Goal: Task Accomplishment & Management: Complete application form

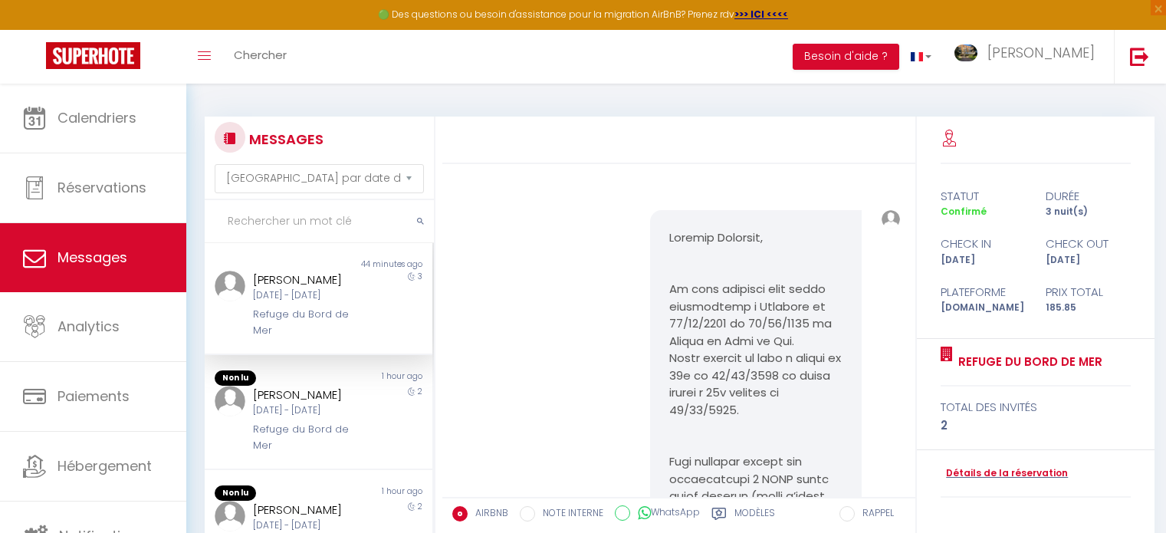
select select "message"
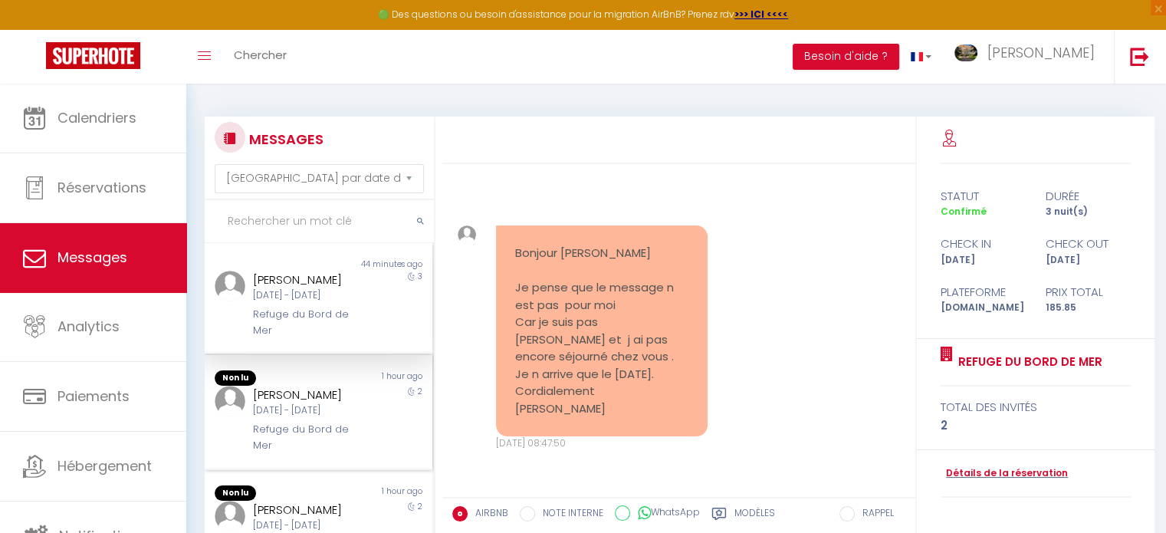
click at [304, 389] on div "[PERSON_NAME]" at bounding box center [309, 395] width 113 height 18
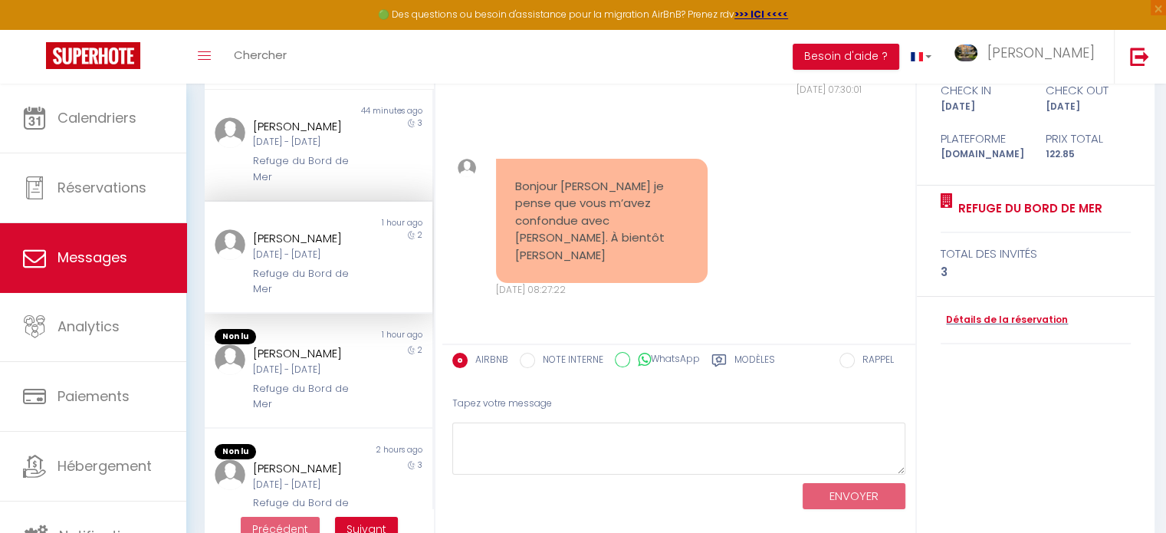
scroll to position [174, 0]
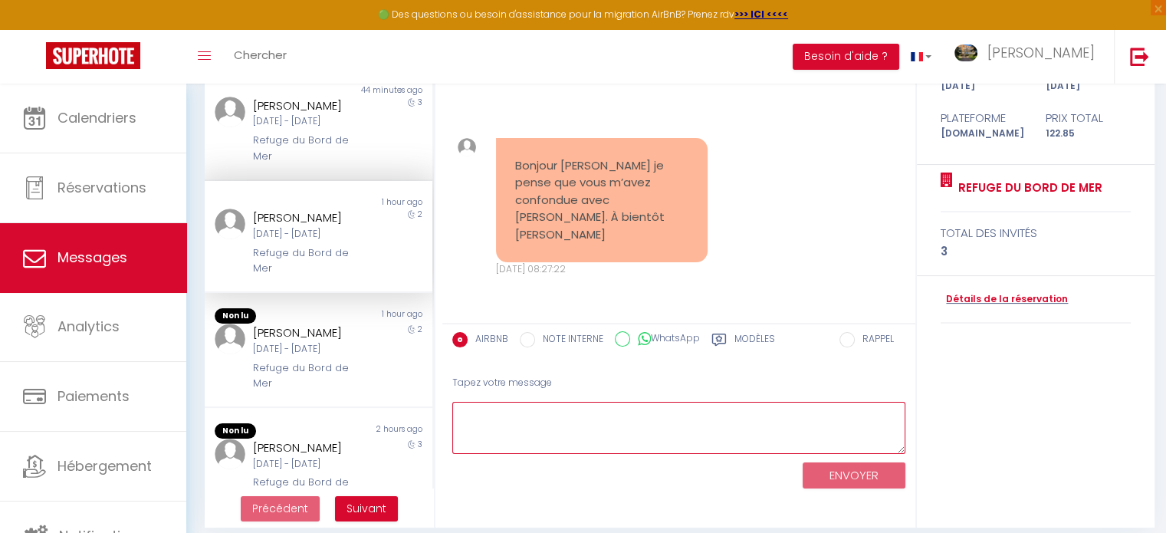
click at [561, 412] on textarea at bounding box center [678, 428] width 453 height 53
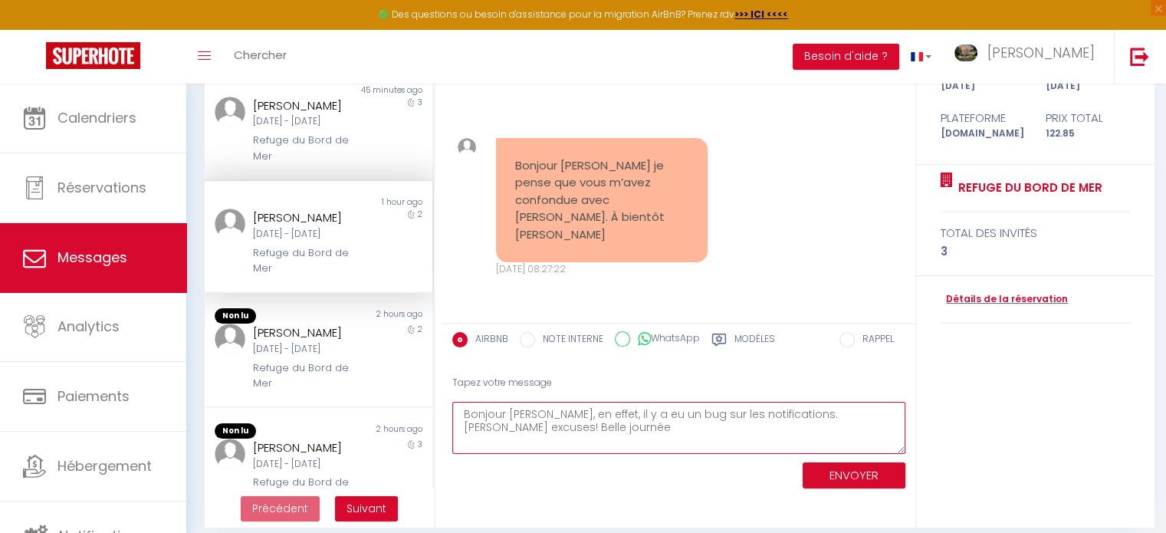
click at [782, 409] on textarea "Bonjour [PERSON_NAME], en effet, il y a eu un bug sur les notifications. [PERSO…" at bounding box center [678, 428] width 453 height 53
click at [537, 425] on textarea "Bonjour [PERSON_NAME], en effet, il y a eu un bug sur les notifications. [PERSO…" at bounding box center [678, 428] width 453 height 53
click at [544, 438] on textarea "Bonjour [PERSON_NAME], en effet, il y a eu un bug sur les notifications. [PERSO…" at bounding box center [678, 428] width 453 height 53
click at [548, 412] on textarea "Bonjour [PERSON_NAME], en effet, il y a eu un bug sur les notifications. [PERSO…" at bounding box center [678, 428] width 453 height 53
drag, startPoint x: 519, startPoint y: 442, endPoint x: 447, endPoint y: 407, distance: 79.9
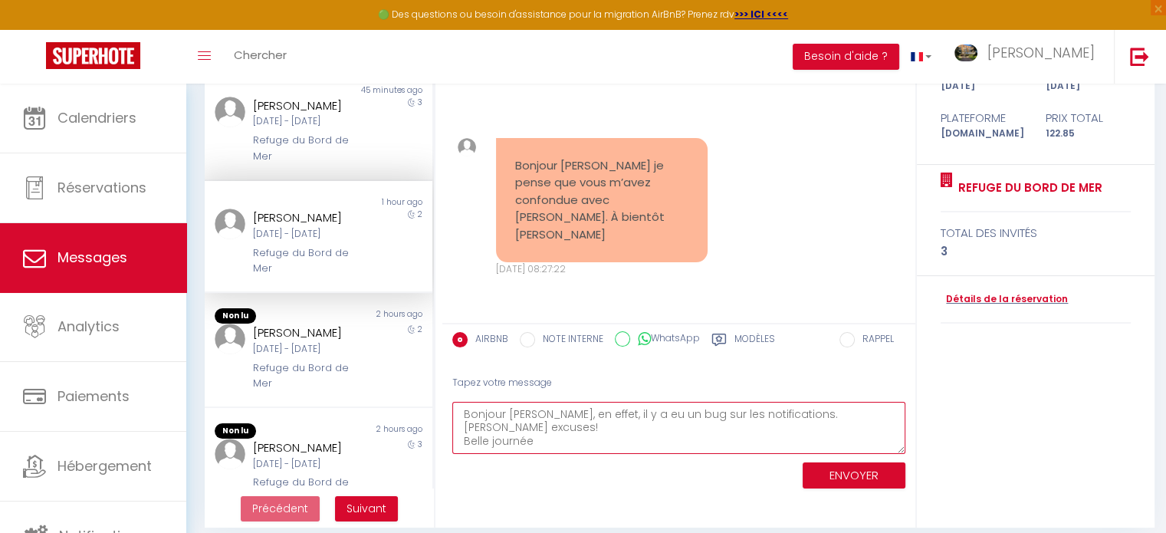
click at [447, 407] on div "Tapez votre message Bonjour [PERSON_NAME], en effet, il y a eu un bug sur les n…" at bounding box center [678, 429] width 473 height 130
type textarea "Bonjour [PERSON_NAME], en effet, il y a eu un bug sur les notifications. [PERSO…"
click at [889, 473] on button "ENVOYER" at bounding box center [854, 475] width 103 height 27
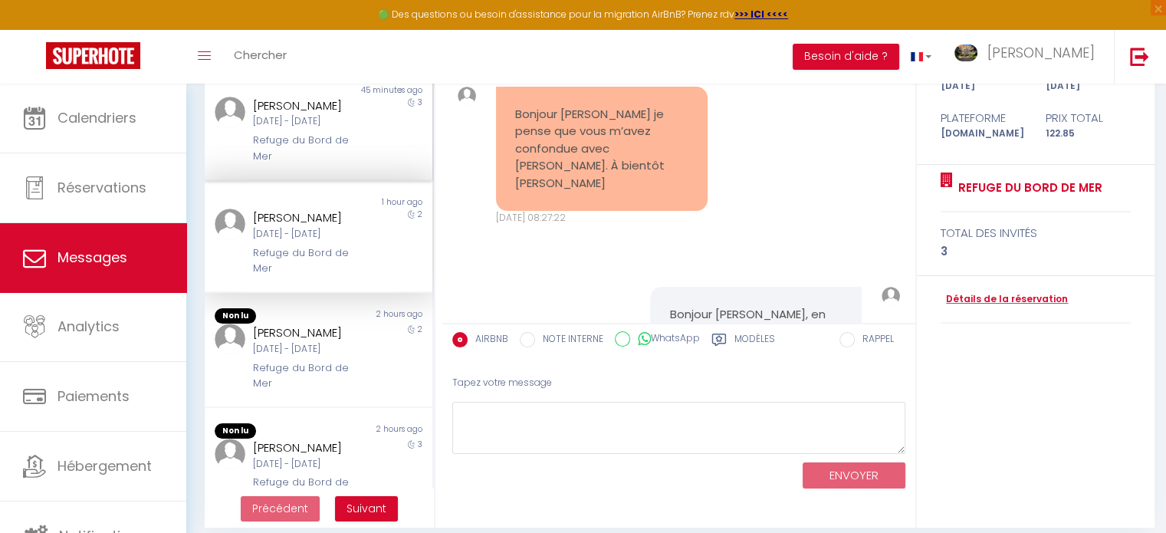
scroll to position [5414, 0]
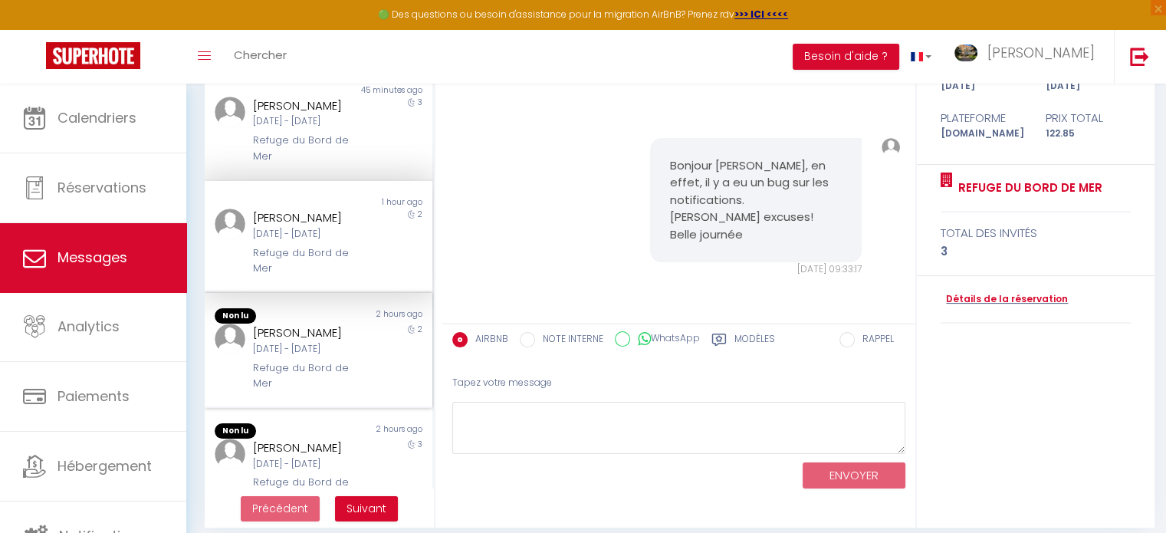
click at [310, 356] on div "[DATE] - [DATE]" at bounding box center [309, 349] width 113 height 15
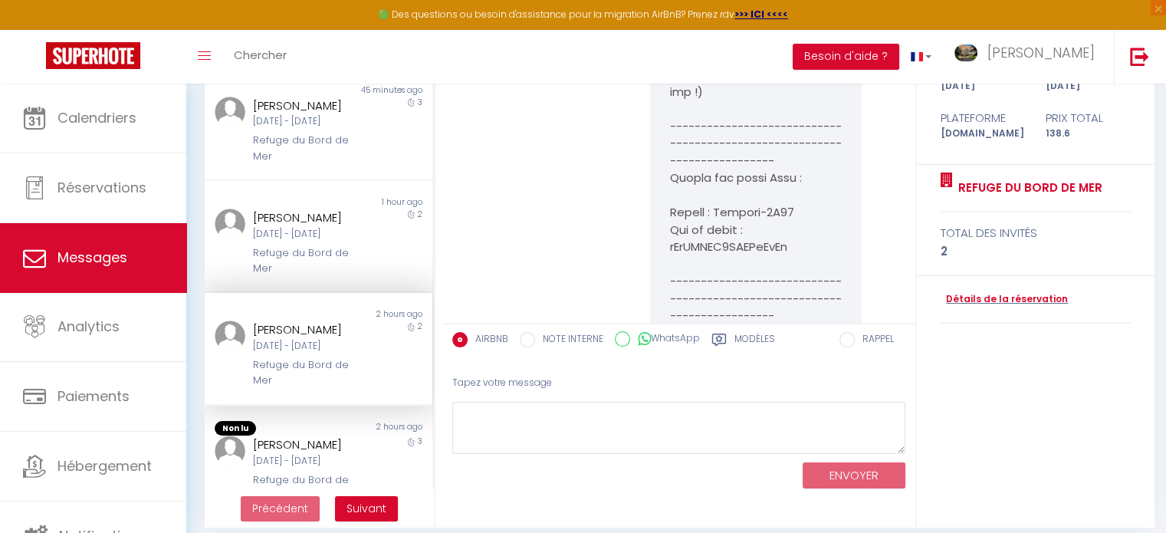
scroll to position [7449, 0]
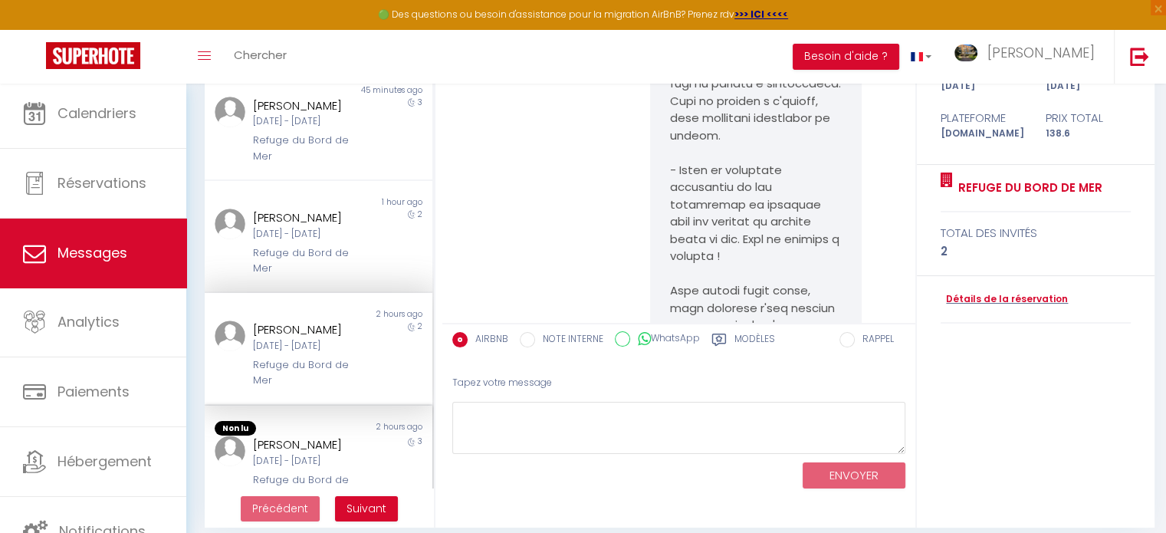
click at [320, 454] on div "[PERSON_NAME]" at bounding box center [309, 444] width 113 height 18
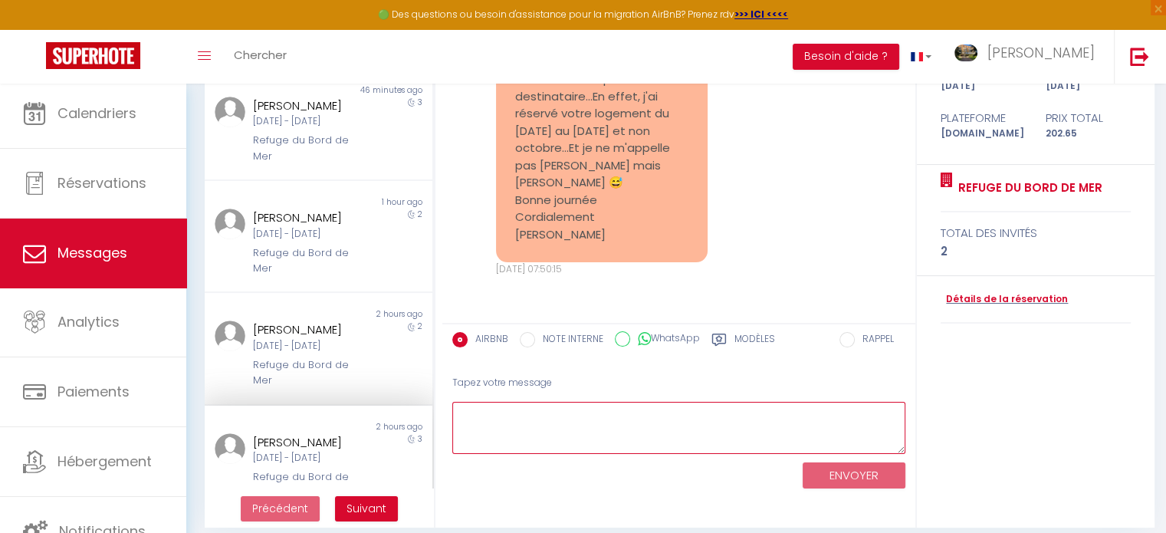
click at [554, 406] on textarea at bounding box center [678, 428] width 453 height 53
paste textarea "Bonjour [PERSON_NAME], en effet, il y a eu un bug sur les notifications. [PERSO…"
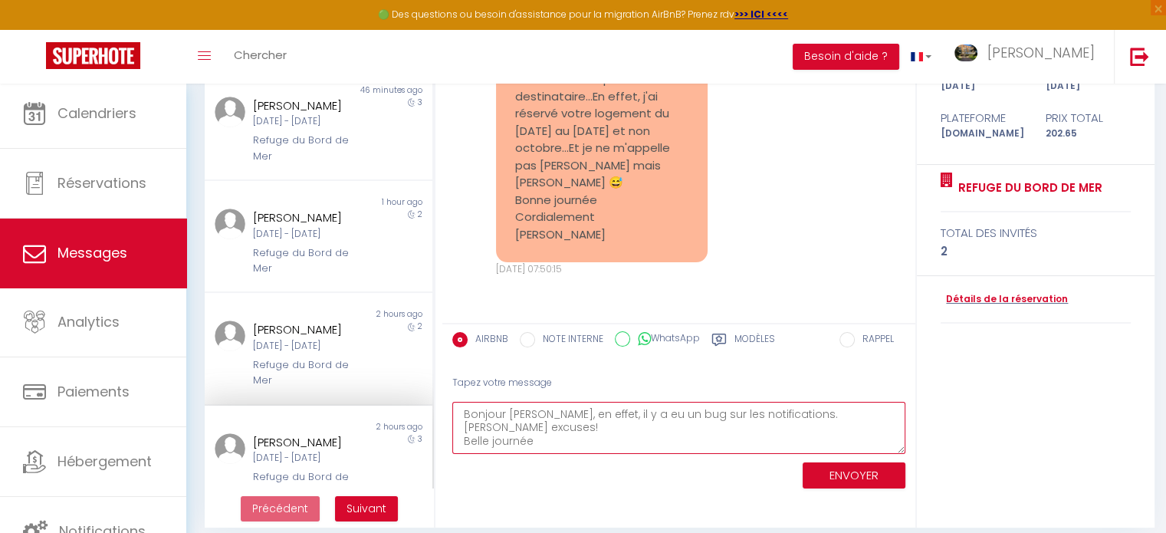
click at [550, 422] on textarea "Bonjour [PERSON_NAME], en effet, il y a eu un bug sur les notifications. [PERSO…" at bounding box center [678, 428] width 453 height 53
drag, startPoint x: 509, startPoint y: 415, endPoint x: 543, endPoint y: 415, distance: 33.7
click at [543, 415] on textarea "Bonjour [PERSON_NAME], en effet, il y a eu un bug sur les notifications. [PERSO…" at bounding box center [678, 428] width 453 height 53
click at [658, 425] on textarea "Bonjour [PERSON_NAME], en effet, il y a eu un bug sur les notifications. [PERSO…" at bounding box center [678, 428] width 453 height 53
click at [825, 413] on textarea "Bonjour [PERSON_NAME], en effet, il y a eu un bug sur les notifications. [PERSO…" at bounding box center [678, 428] width 453 height 53
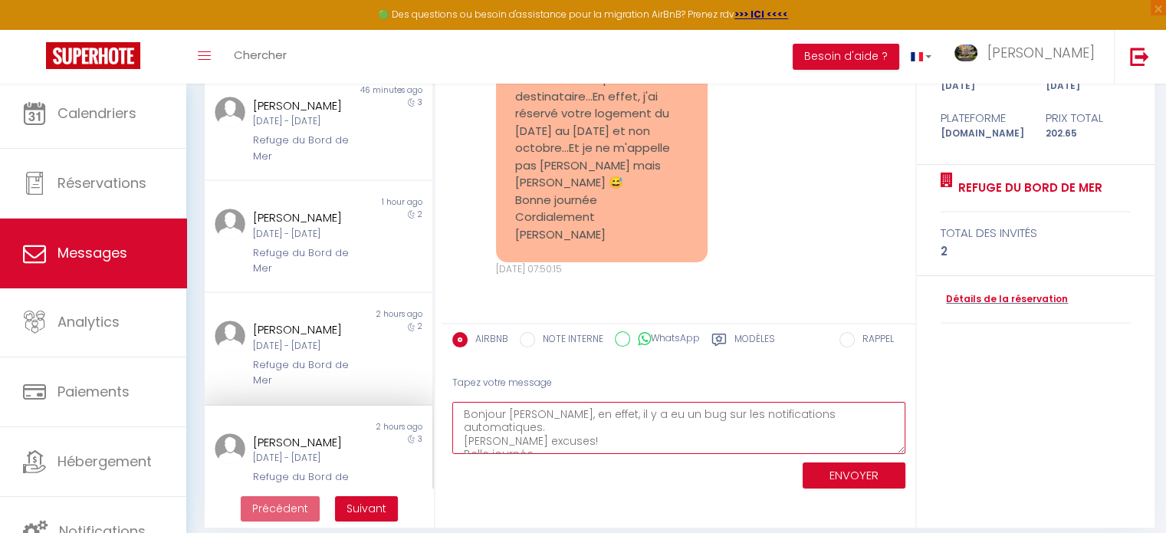
type textarea "Bonjour [PERSON_NAME], en effet, il y a eu un bug sur les notifications automat…"
click at [871, 471] on button "ENVOYER" at bounding box center [854, 475] width 103 height 27
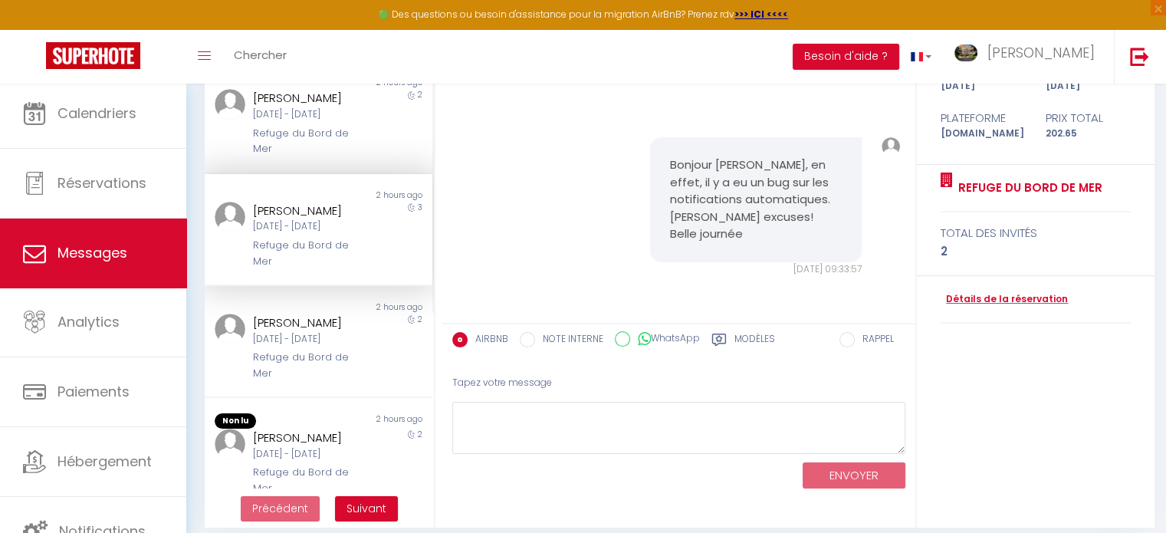
scroll to position [254, 0]
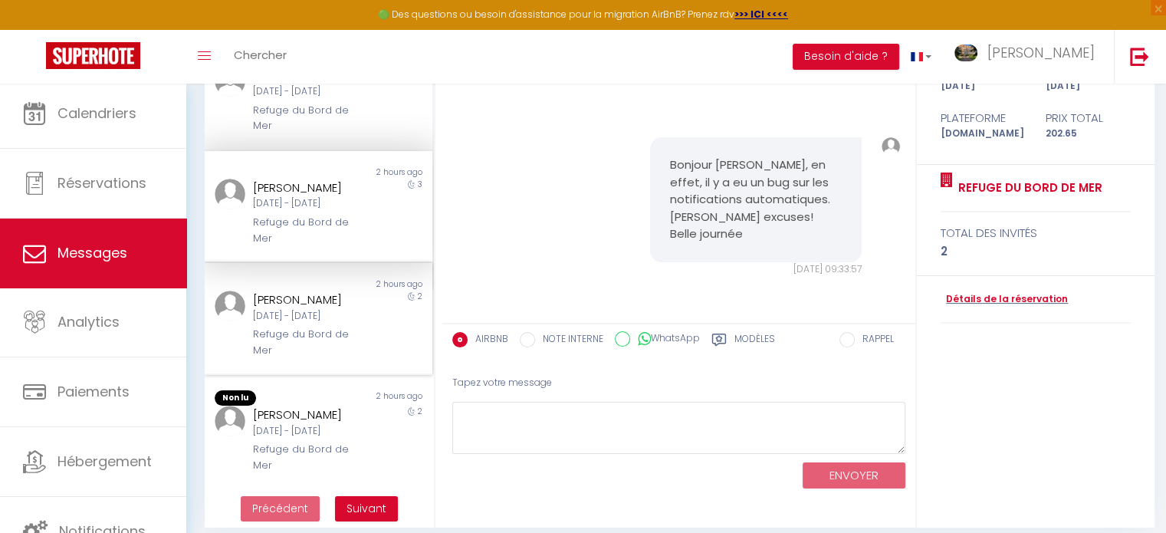
click at [294, 323] on div "[DATE] - [DATE]" at bounding box center [309, 316] width 113 height 15
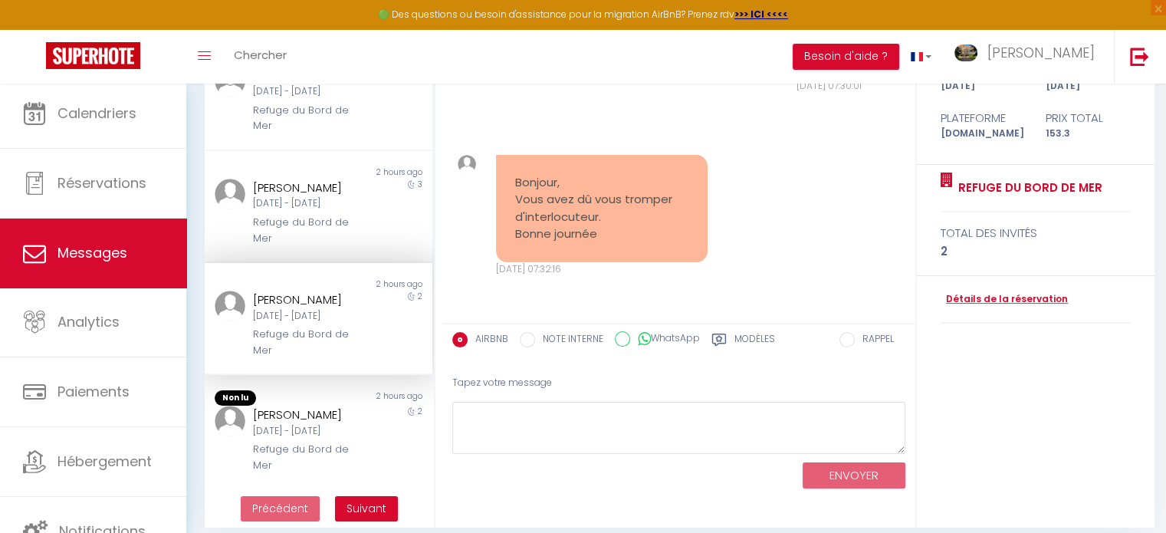
scroll to position [1220, 0]
click at [343, 323] on div "[DATE] - [DATE]" at bounding box center [309, 316] width 113 height 15
click at [526, 406] on textarea at bounding box center [678, 428] width 453 height 53
paste textarea "Bonjour [PERSON_NAME], en effet, il y a eu un bug sur les notifications. [PERSO…"
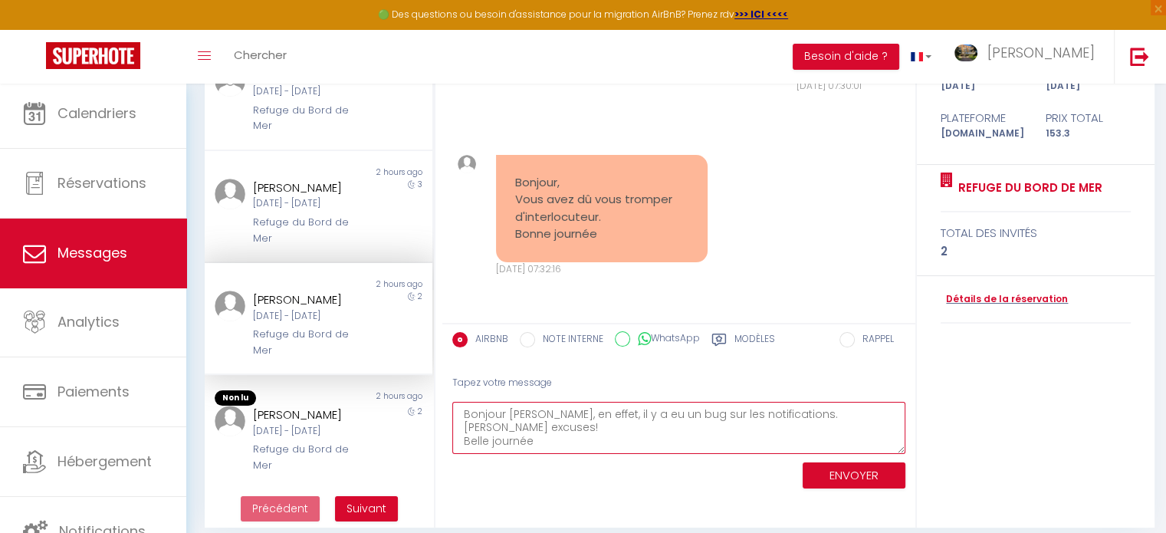
drag, startPoint x: 507, startPoint y: 411, endPoint x: 542, endPoint y: 416, distance: 35.7
click at [542, 416] on textarea "Bonjour [PERSON_NAME], en effet, il y a eu un bug sur les notifications. [PERSO…" at bounding box center [678, 428] width 453 height 53
click at [657, 425] on textarea "Bonjour [PERSON_NAME], en effet, il y a eu un bug sur les notifications. [PERSO…" at bounding box center [678, 428] width 453 height 53
click at [831, 410] on textarea "Bonjour [PERSON_NAME], en effet, il y a eu un bug sur les notifications. [PERSO…" at bounding box center [678, 428] width 453 height 53
type textarea "Bonjour [PERSON_NAME], en effet, il y a eu un bug sur les notifications automat…"
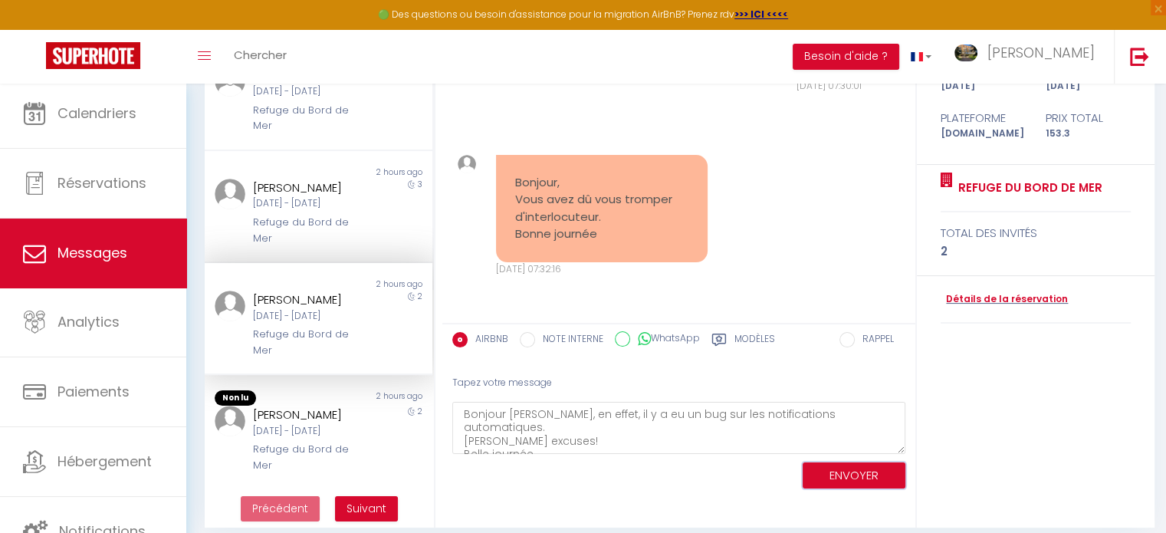
click at [867, 472] on button "ENVOYER" at bounding box center [854, 475] width 103 height 27
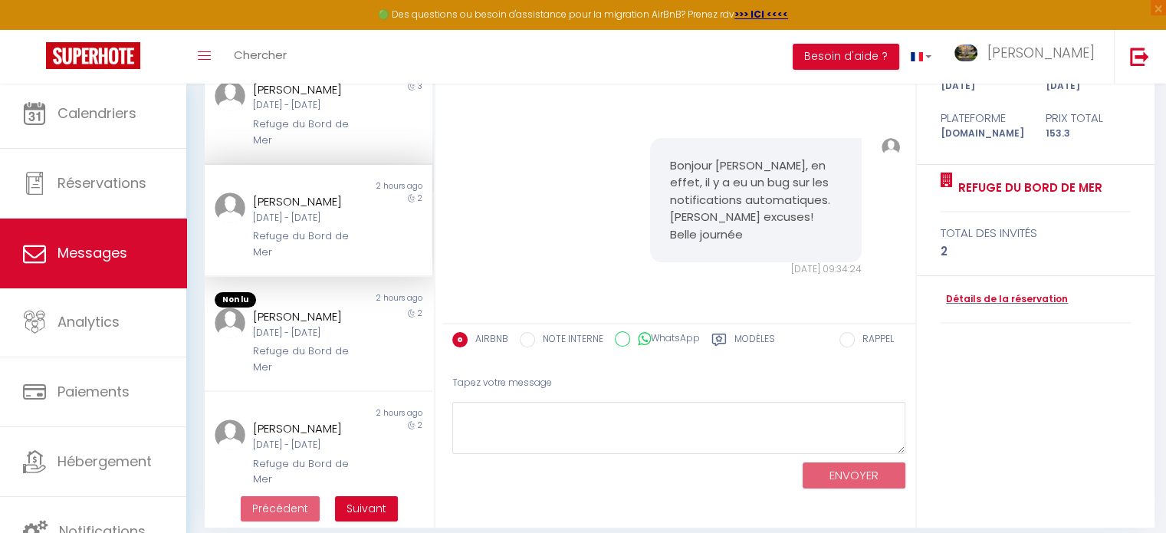
scroll to position [380, 0]
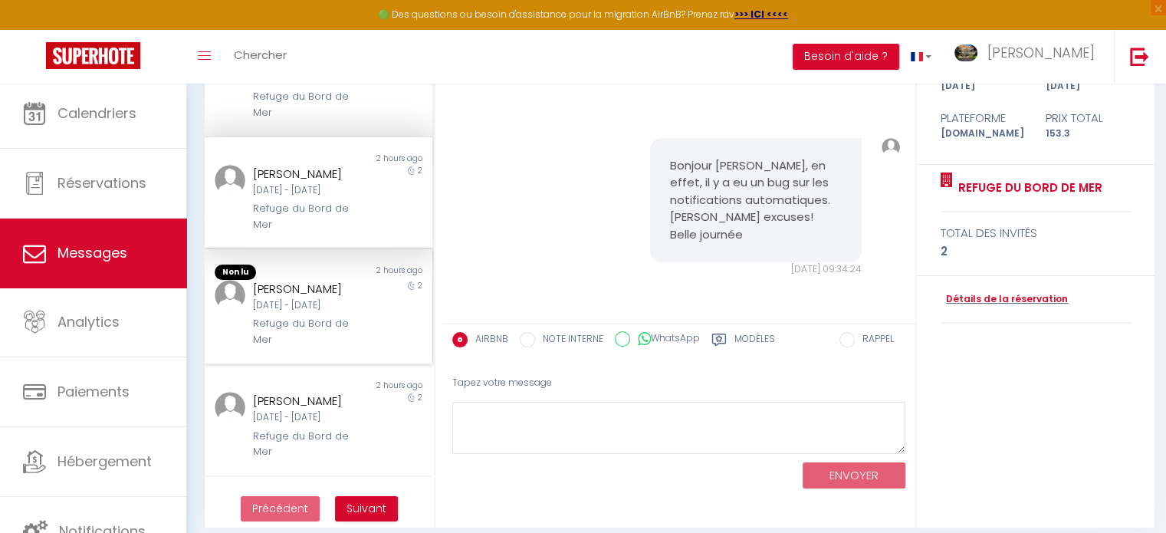
click at [274, 298] on div "[PERSON_NAME]" at bounding box center [309, 289] width 113 height 18
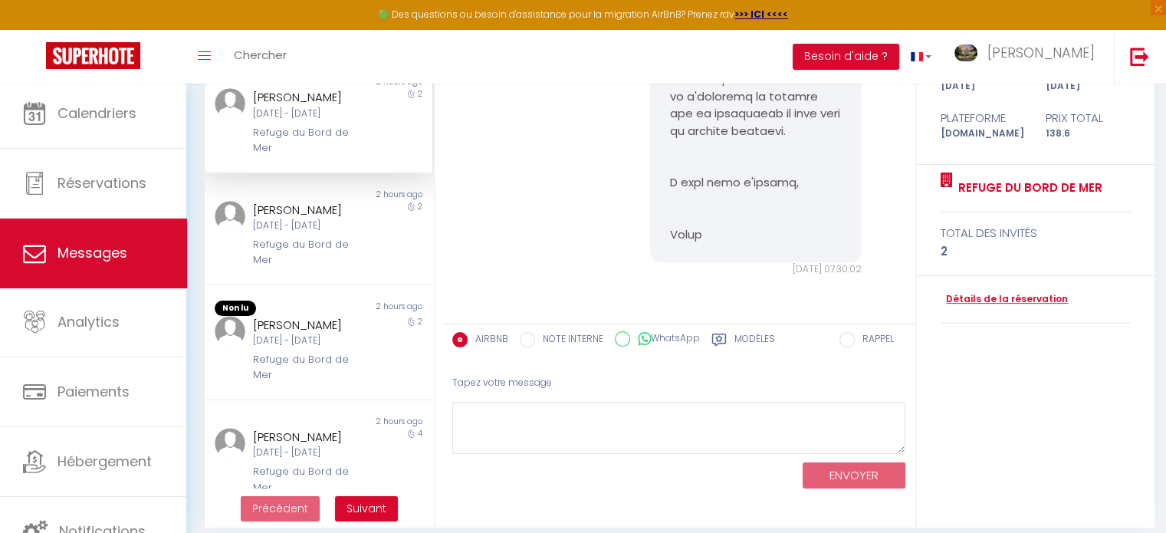
scroll to position [574, 0]
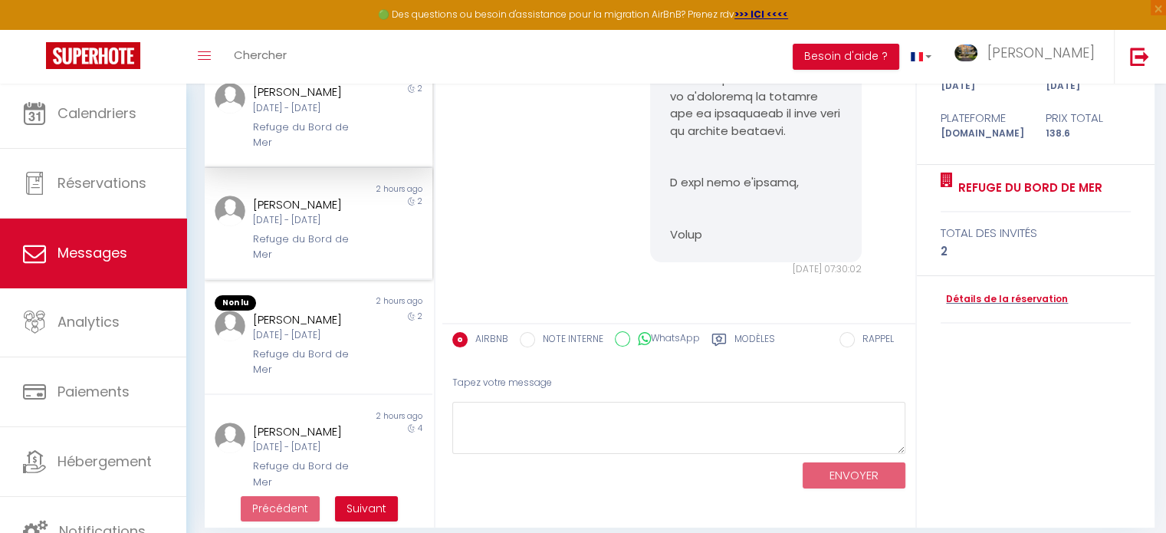
click at [288, 263] on div "Refuge du Bord de Mer" at bounding box center [309, 246] width 113 height 31
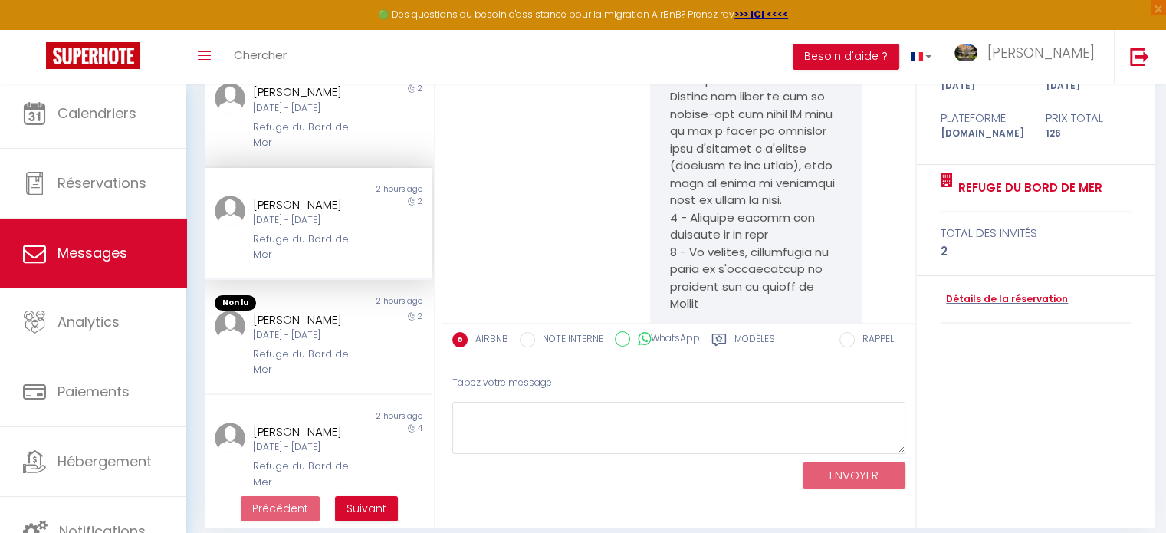
scroll to position [12333, 0]
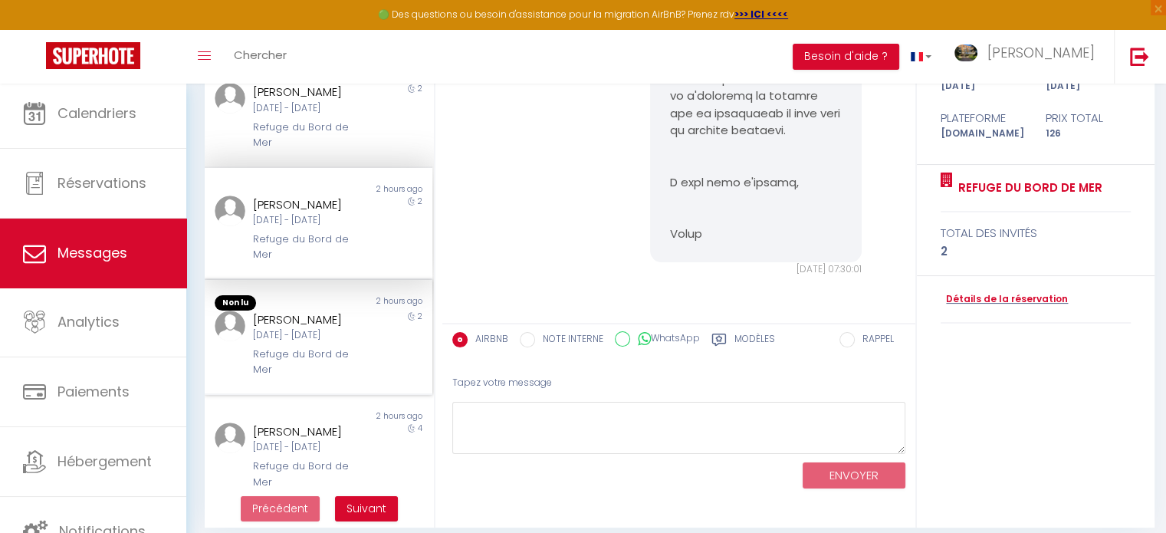
click at [283, 329] on div "[PERSON_NAME]" at bounding box center [309, 319] width 113 height 18
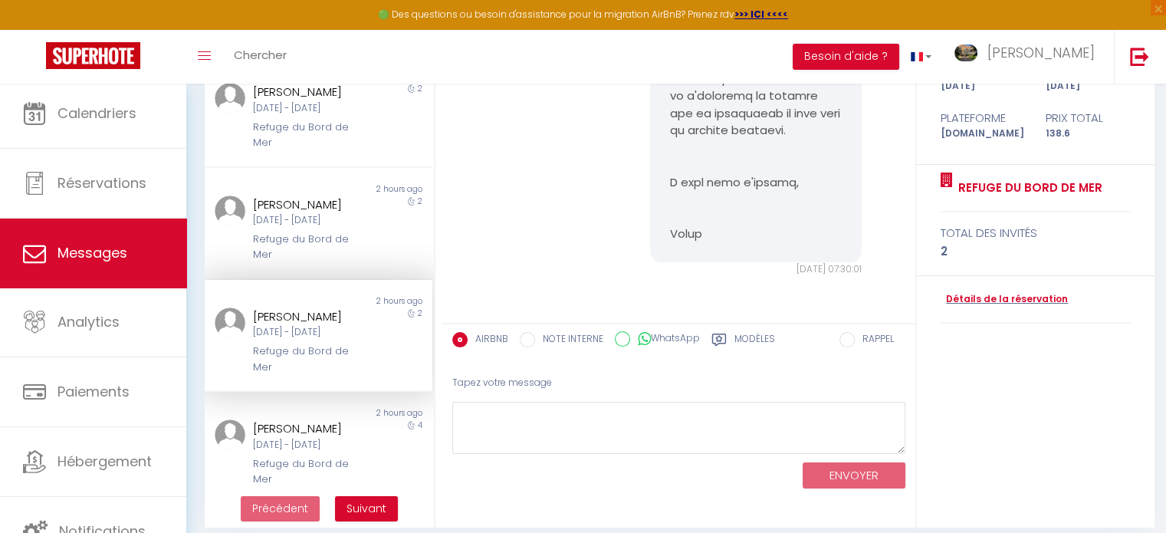
click at [307, 326] on div "[PERSON_NAME]" at bounding box center [309, 316] width 113 height 18
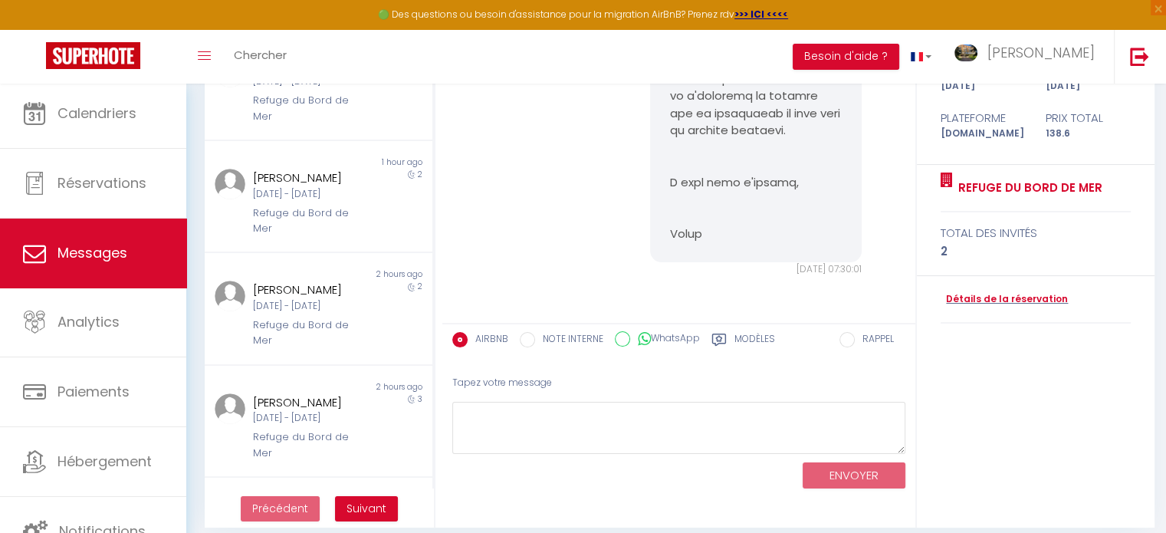
scroll to position [0, 0]
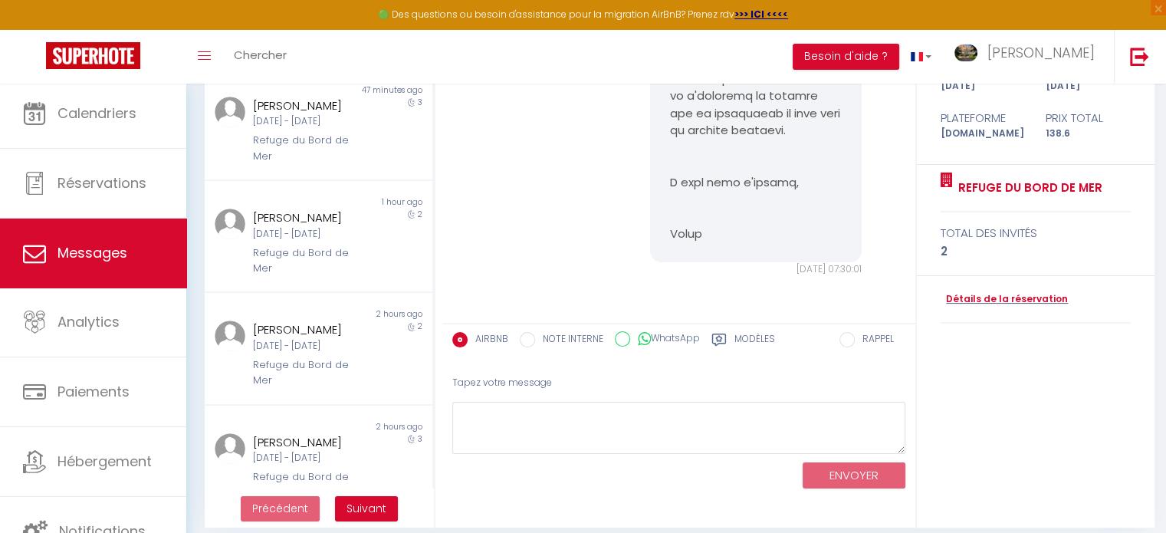
click at [107, 254] on span "Messages" at bounding box center [92, 252] width 70 height 19
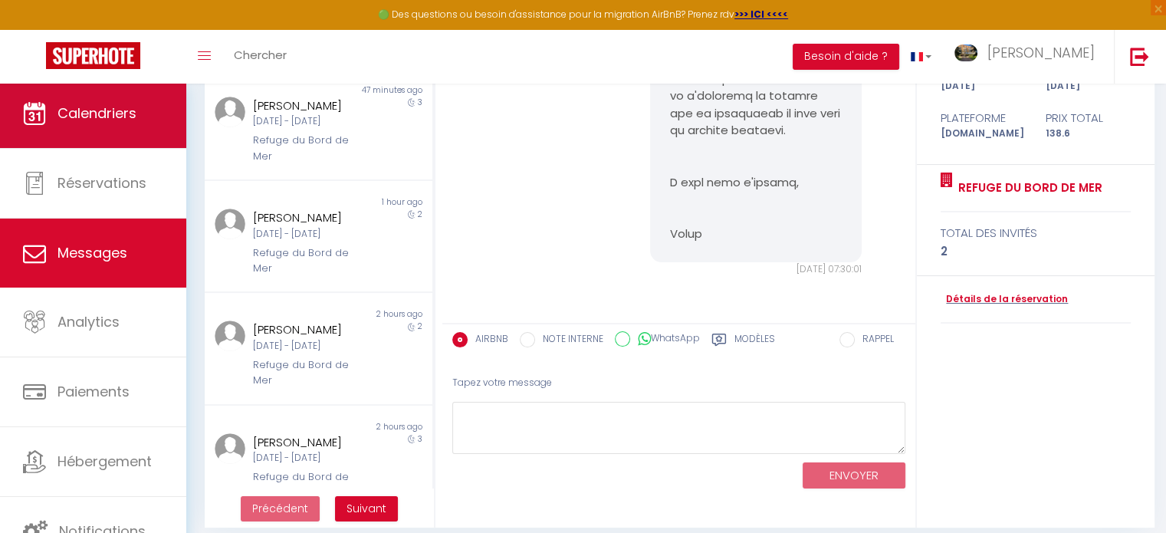
click at [117, 120] on span "Calendriers" at bounding box center [96, 112] width 79 height 19
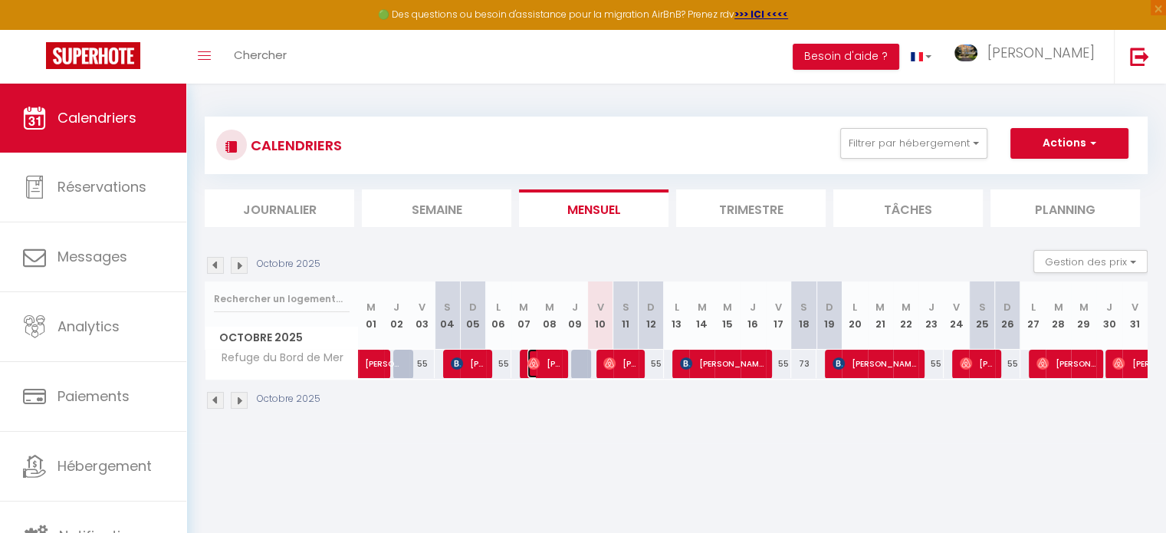
click at [549, 358] on span "[PERSON_NAME]" at bounding box center [544, 363] width 34 height 29
select select "OK"
select select "0"
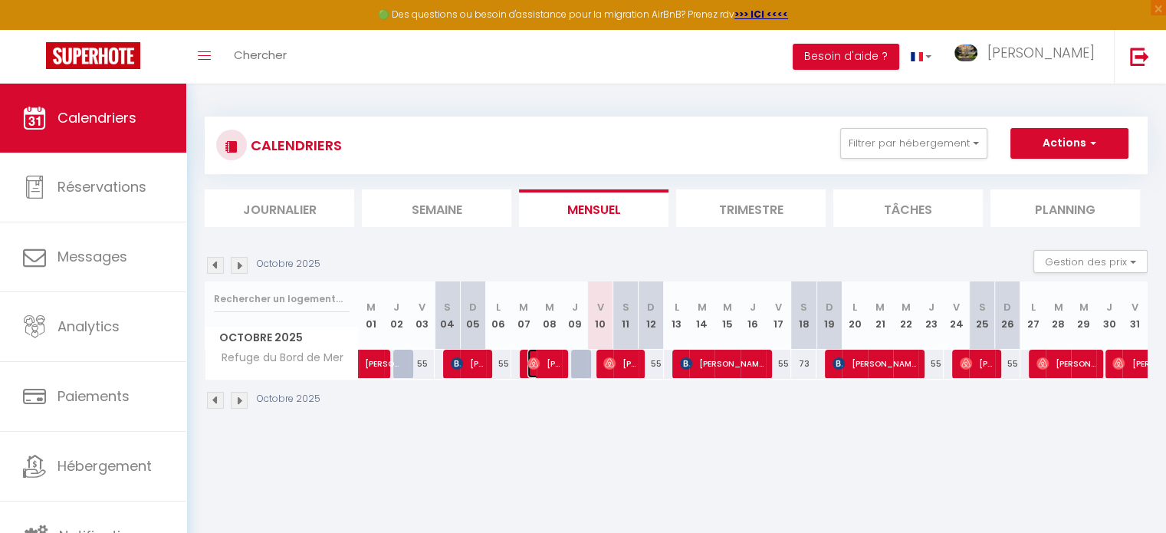
select select "1"
select select
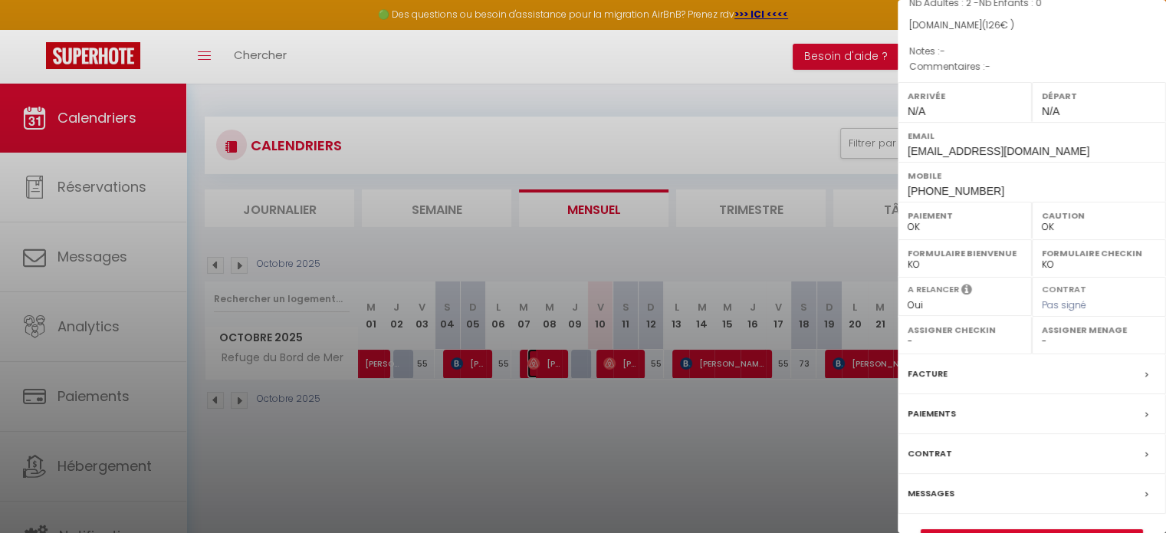
scroll to position [153, 0]
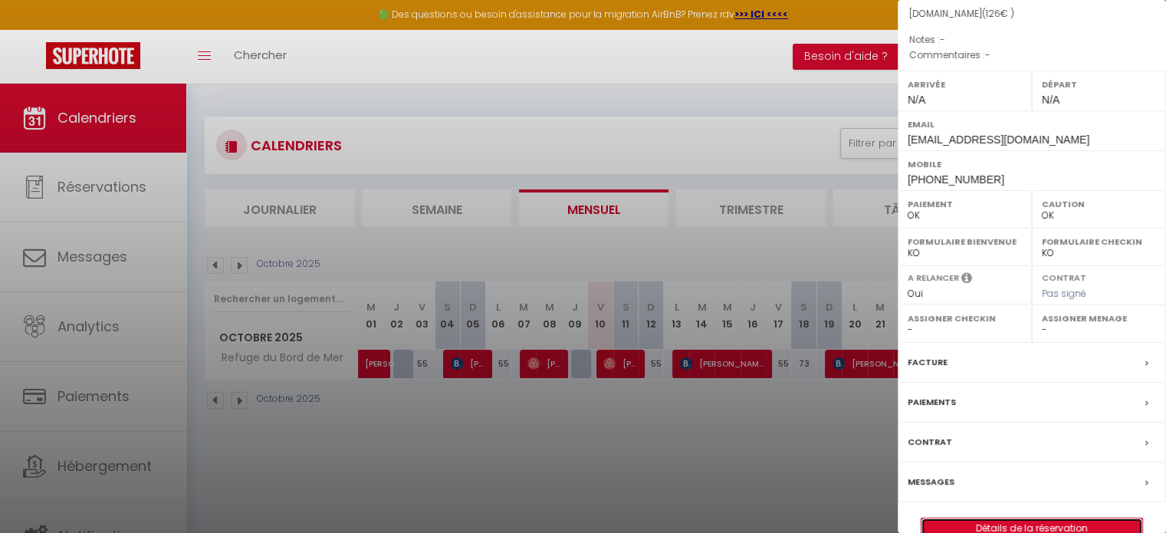
click at [996, 519] on link "Détails de la réservation" at bounding box center [1031, 528] width 221 height 20
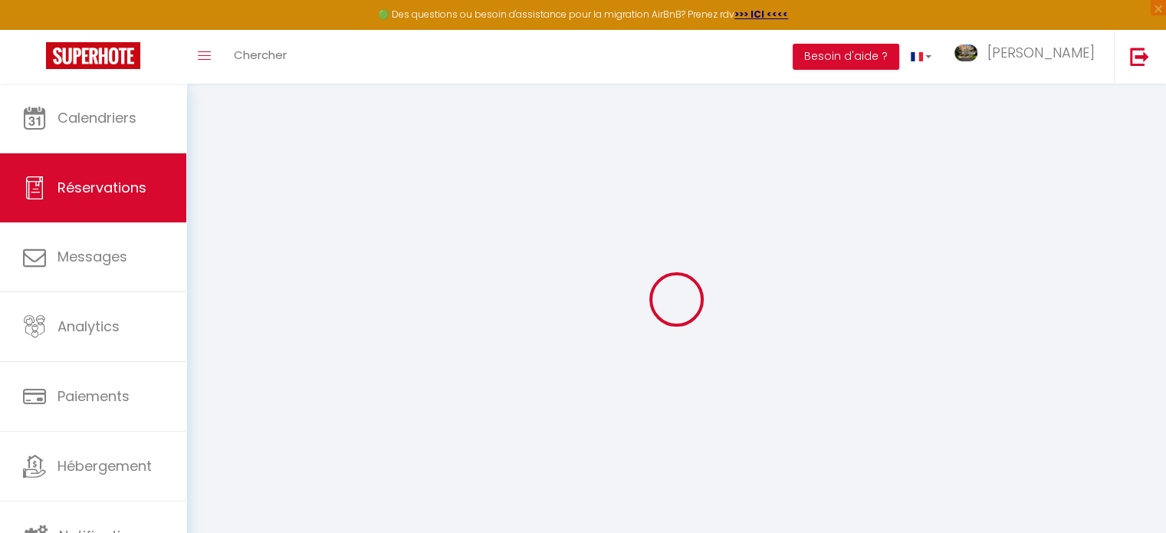
type input "[PERSON_NAME]"
type input "Barbier"
type input "[EMAIL_ADDRESS][DOMAIN_NAME]"
type input "[PHONE_NUMBER]"
select select
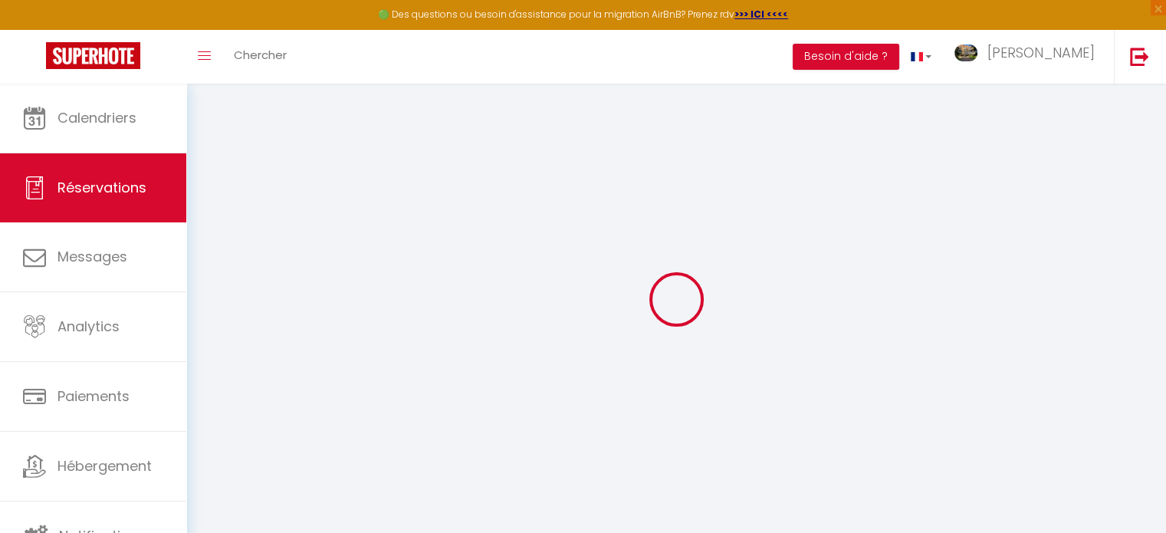
type input "21.6"
select select "58054"
select select "1"
select select
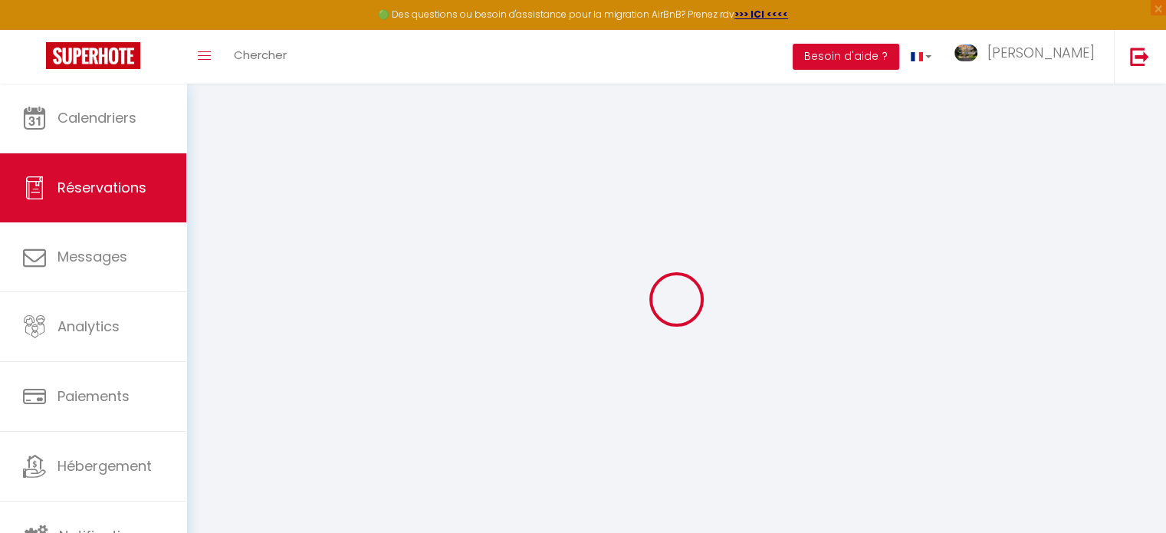
type input "2"
select select "12"
select select
type input "120"
checkbox input "false"
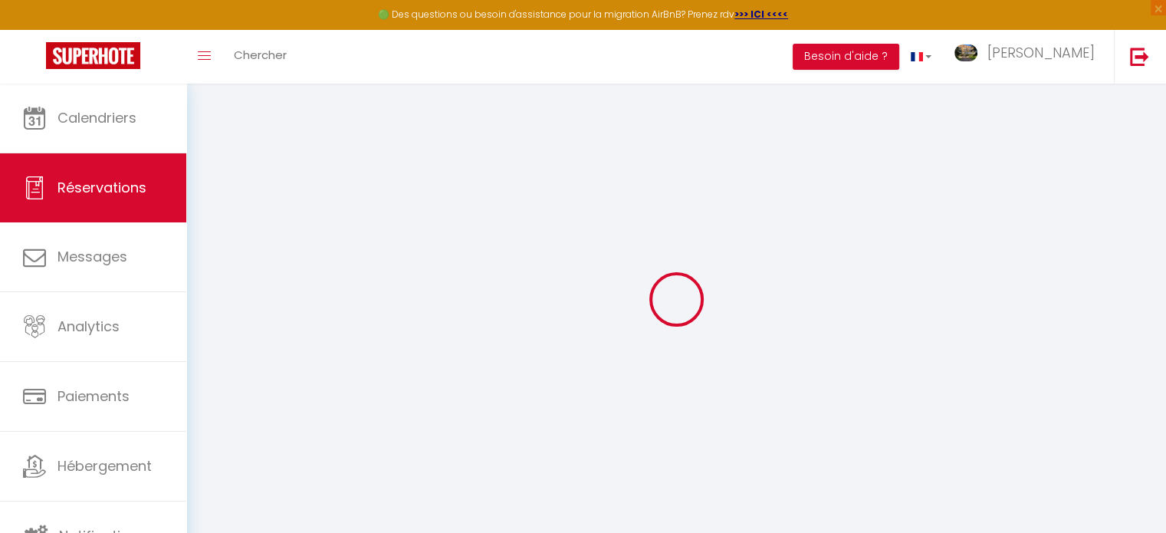
type input "0"
select select "1"
type input "0"
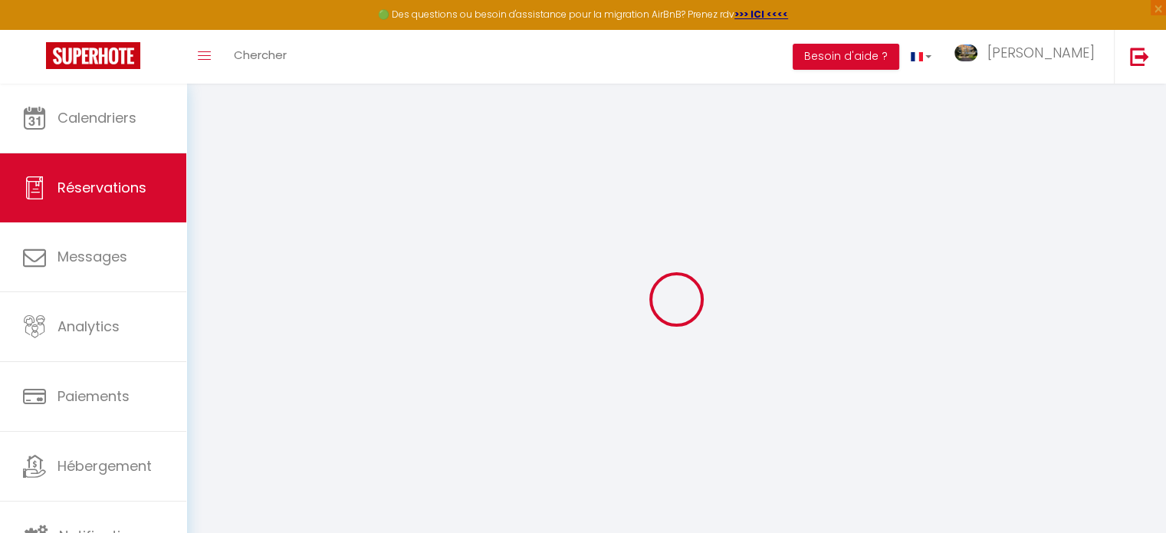
select select
select select "15"
checkbox input "false"
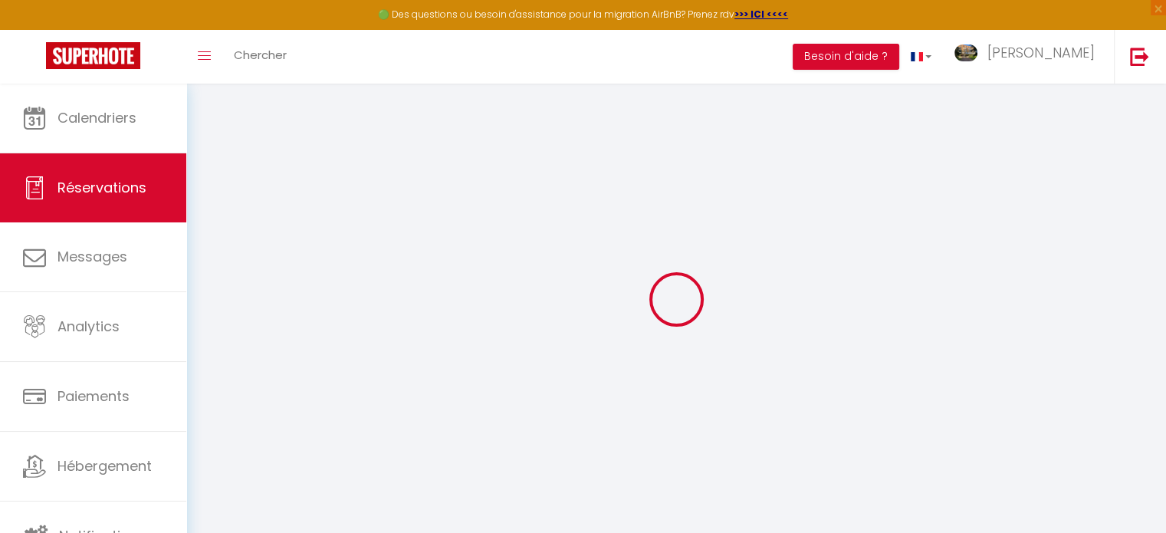
select select
checkbox input "false"
select select
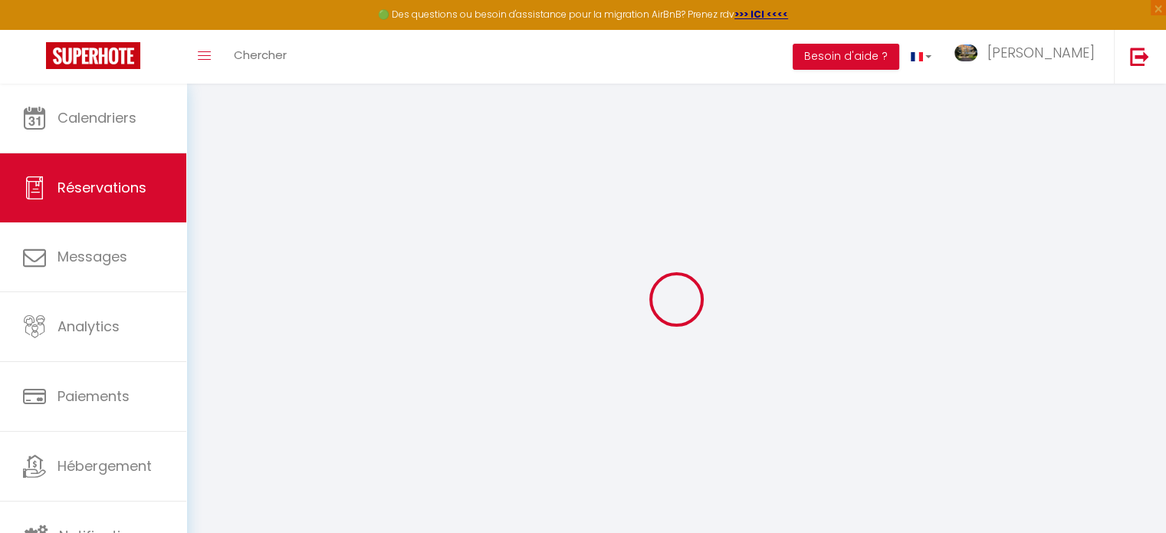
select select
checkbox input "false"
select select
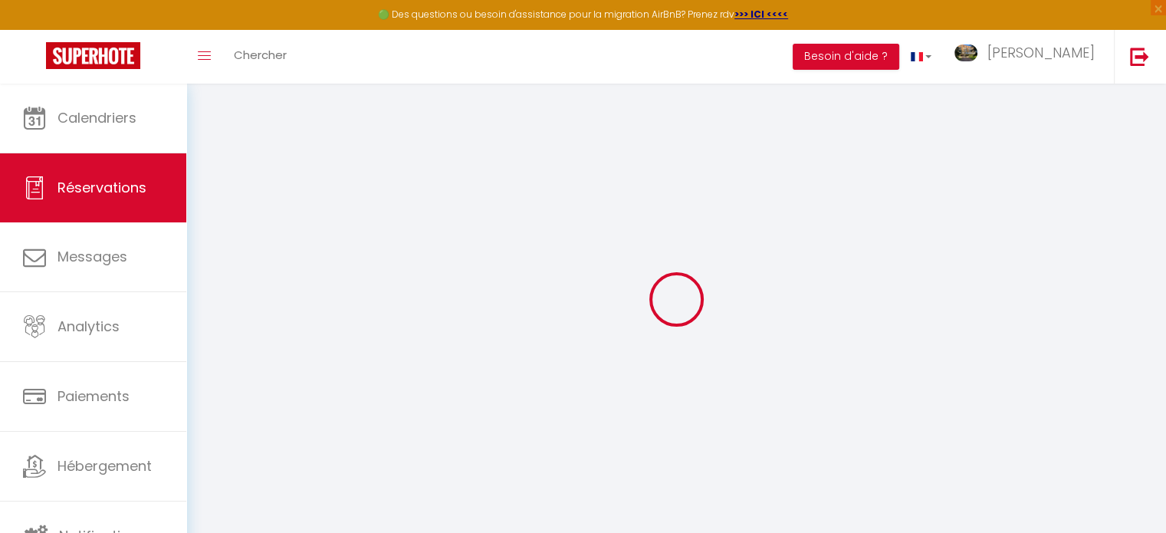
select select
checkbox input "false"
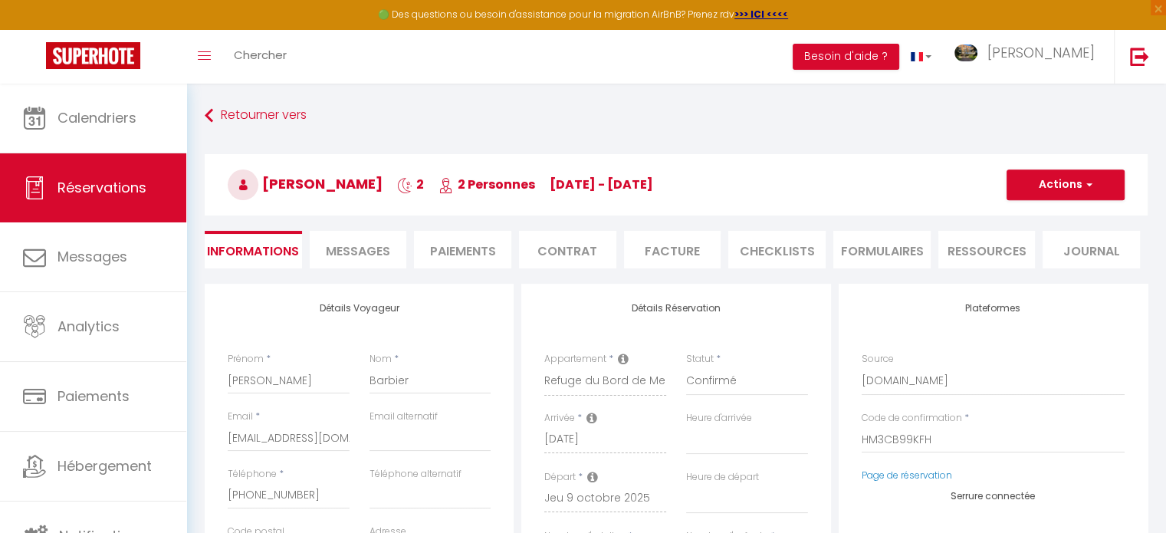
select select
type input "6"
select select
checkbox input "false"
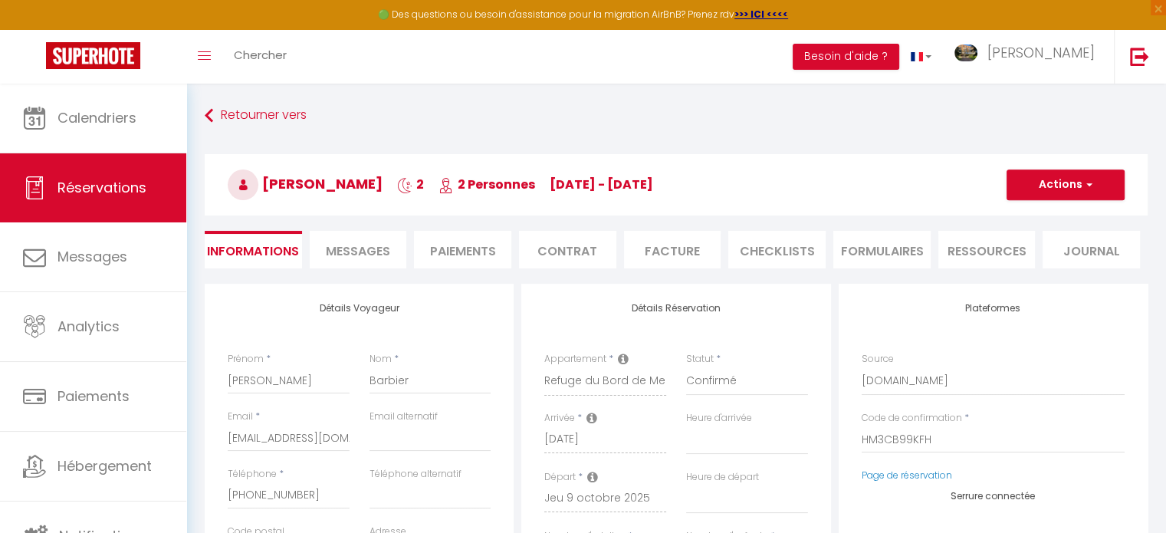
select select
checkbox input "false"
select select
click at [373, 256] on span "Messages" at bounding box center [358, 251] width 64 height 18
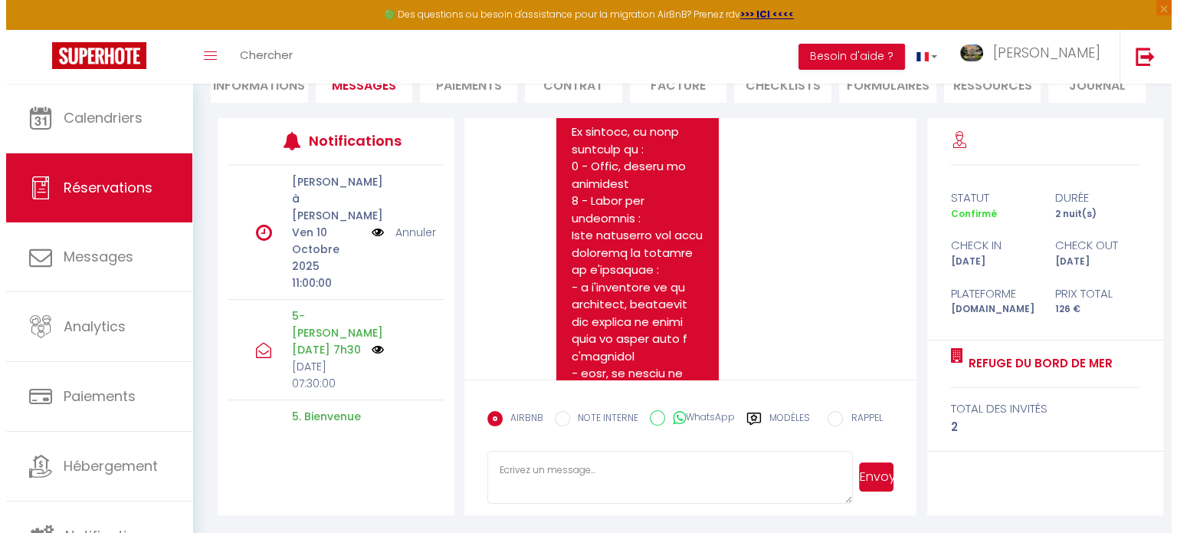
scroll to position [13949, 0]
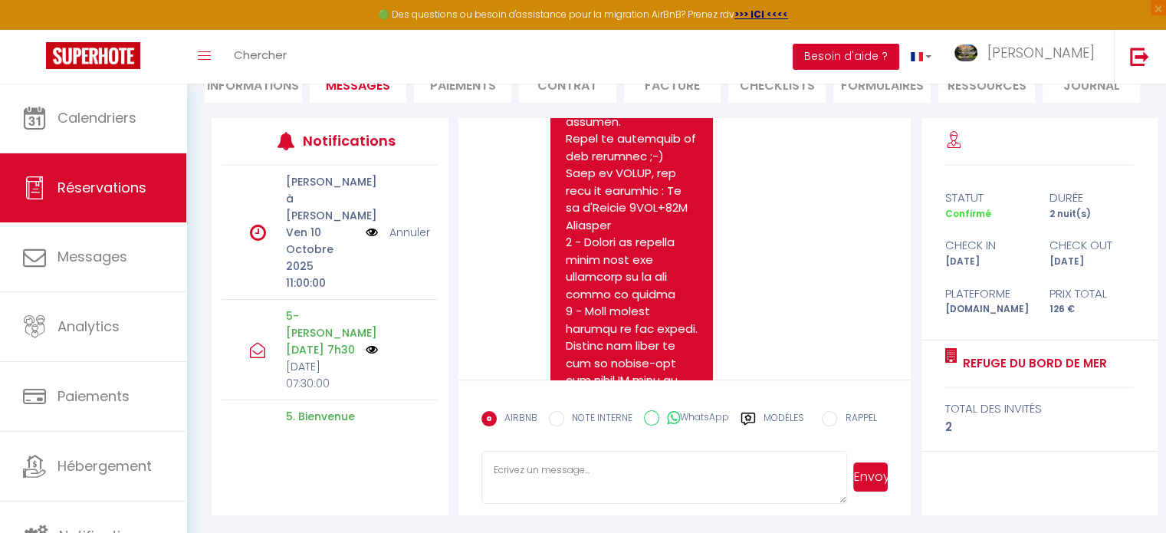
click at [899, 51] on button "Besoin d'aide ?" at bounding box center [846, 57] width 107 height 26
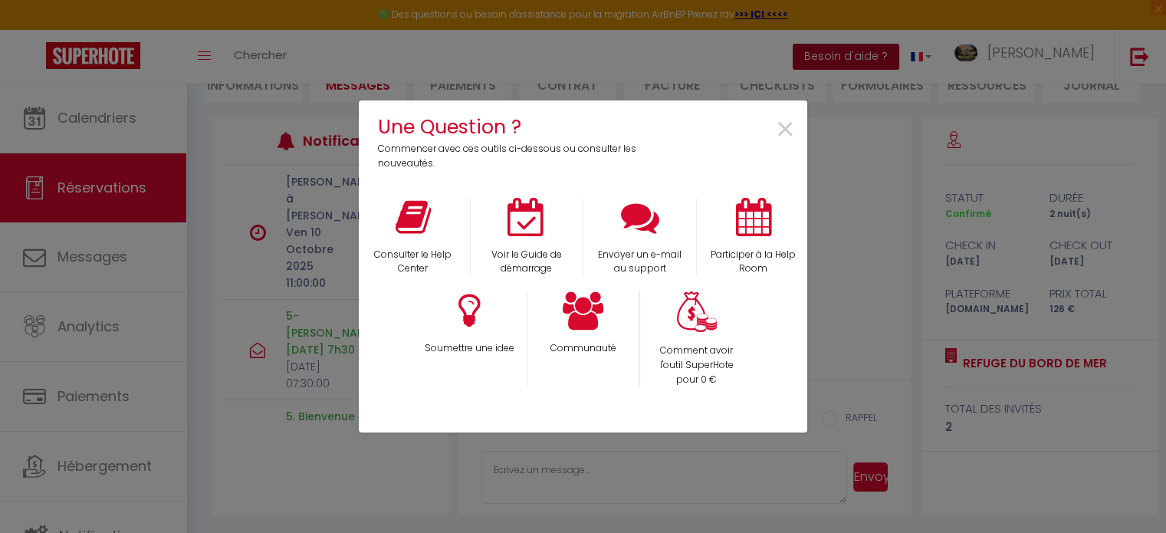
scroll to position [13673, 0]
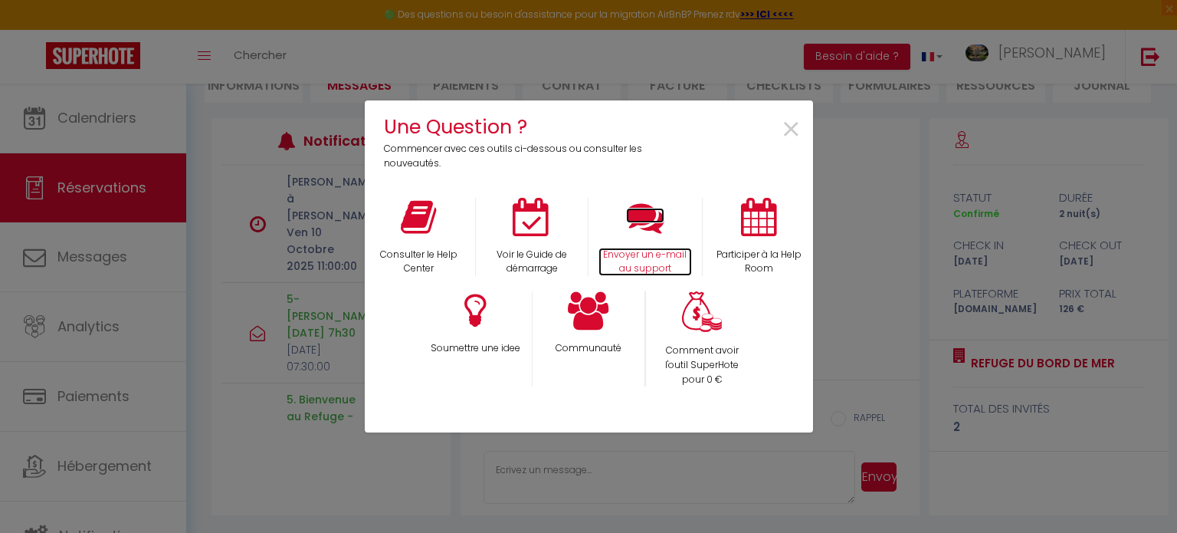
click at [638, 254] on p "Envoyer un e-mail au support" at bounding box center [646, 262] width 94 height 29
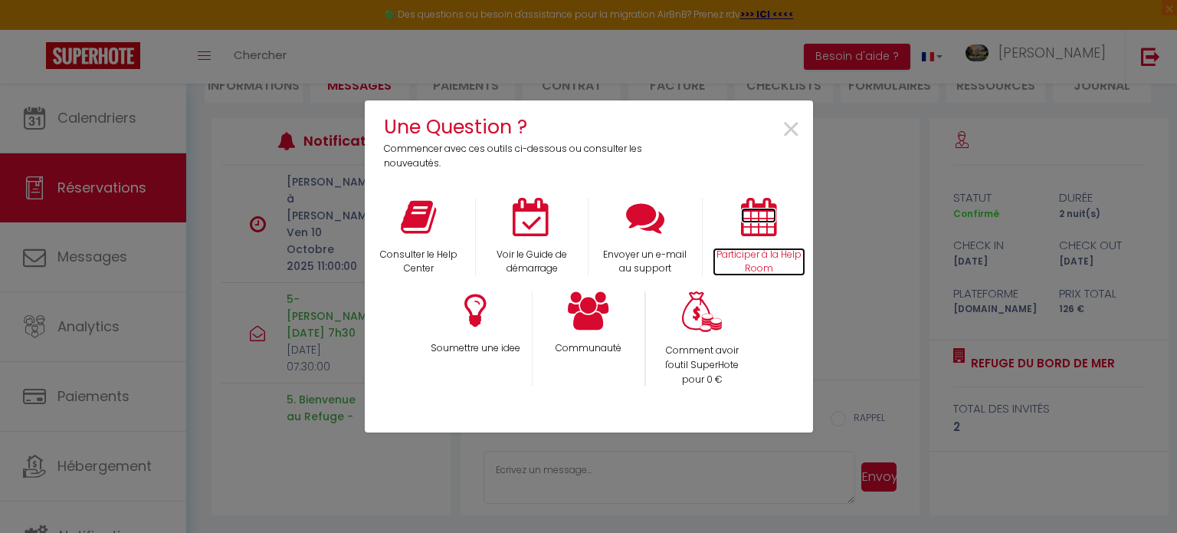
click at [773, 251] on p "Participer à la Help Room" at bounding box center [759, 262] width 93 height 29
click at [748, 214] on icon at bounding box center [758, 217] width 35 height 38
click at [790, 123] on span "×" at bounding box center [791, 130] width 21 height 48
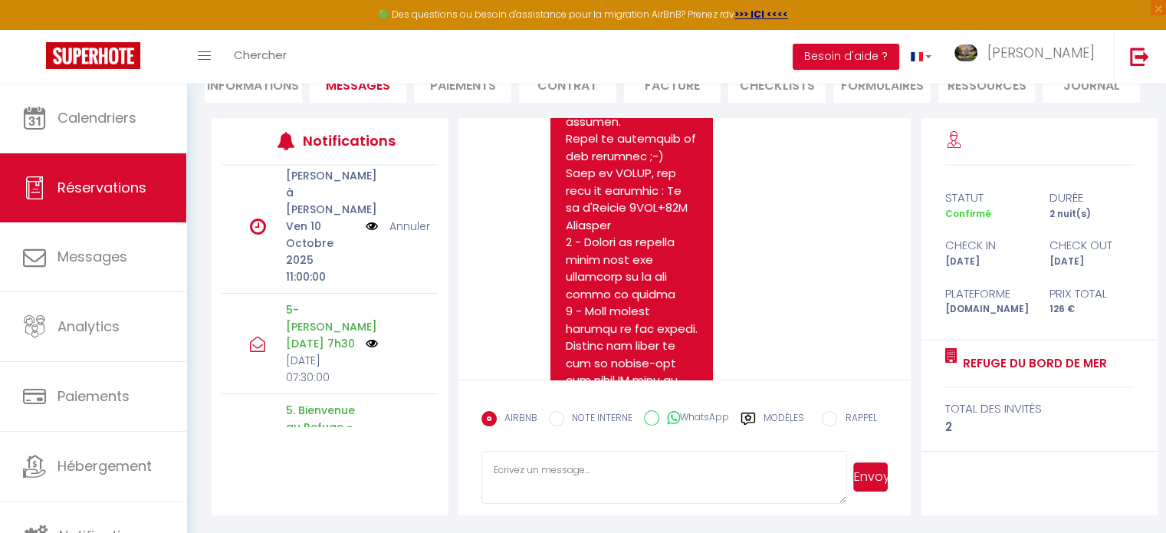
scroll to position [0, 0]
